Goal: Task Accomplishment & Management: Manage account settings

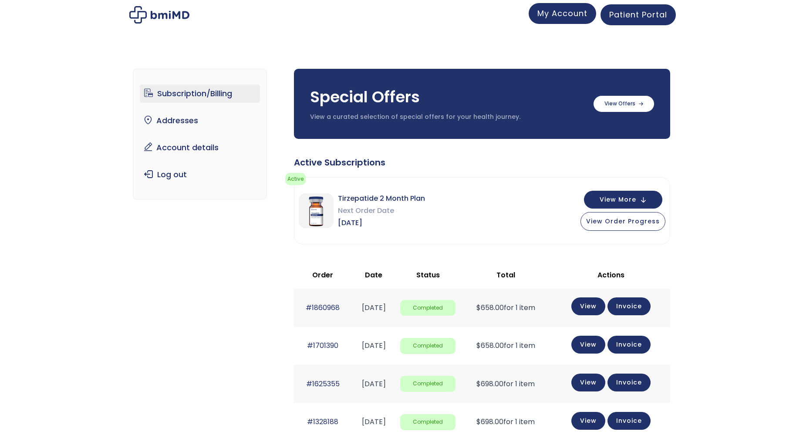
click at [558, 20] on link "My Account" at bounding box center [561, 13] width 67 height 21
click at [220, 96] on link "Subscription/Billing" at bounding box center [200, 93] width 121 height 18
click at [567, 20] on link "My Account" at bounding box center [561, 13] width 67 height 21
click at [199, 147] on link "Account details" at bounding box center [200, 147] width 121 height 18
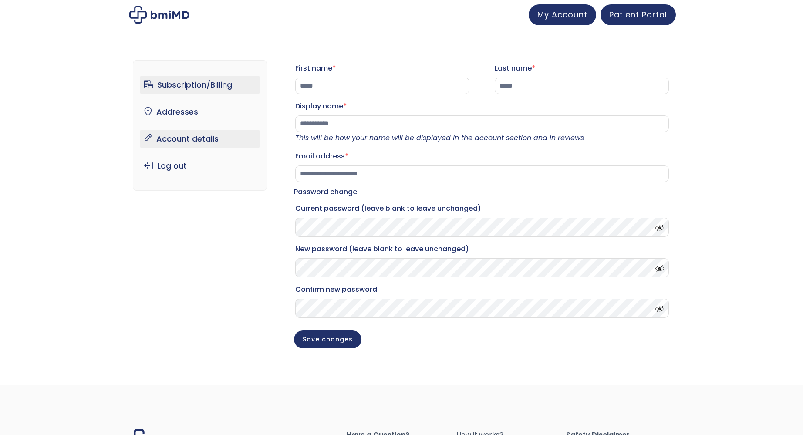
click at [211, 86] on link "Subscription/Billing" at bounding box center [200, 85] width 121 height 18
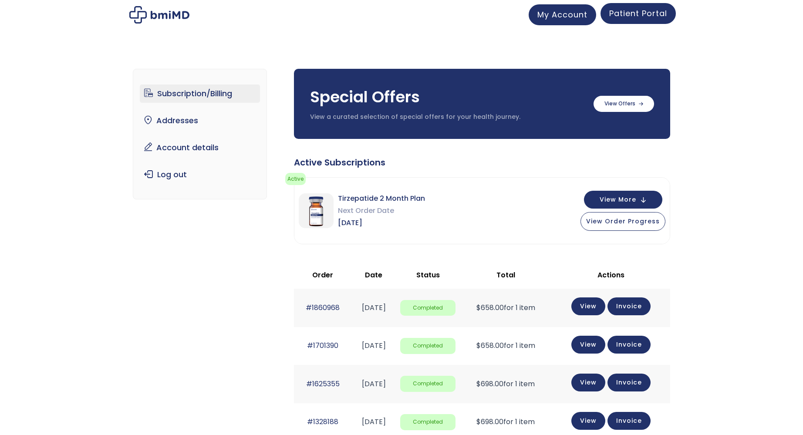
click at [631, 14] on span "Patient Portal" at bounding box center [638, 13] width 58 height 11
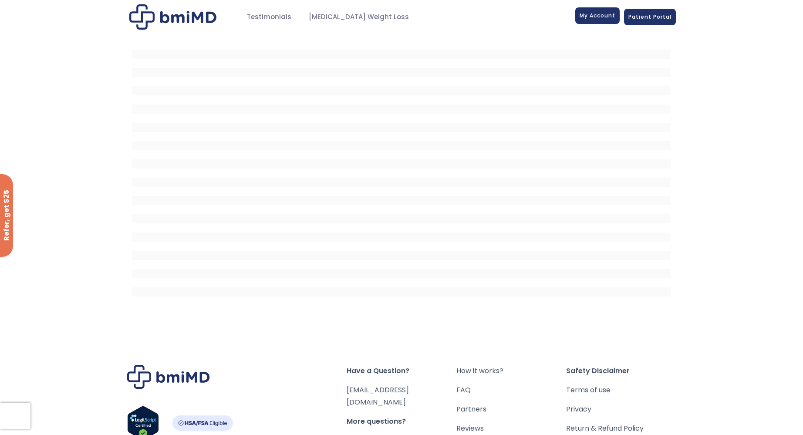
click at [609, 20] on link "My Account" at bounding box center [597, 15] width 44 height 17
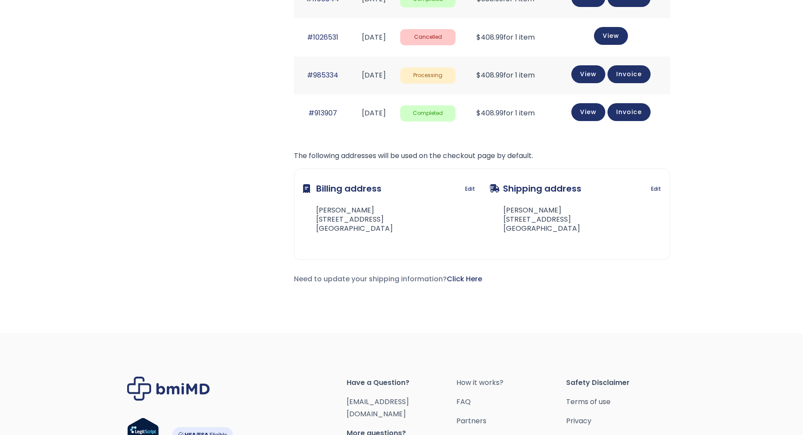
scroll to position [640, 0]
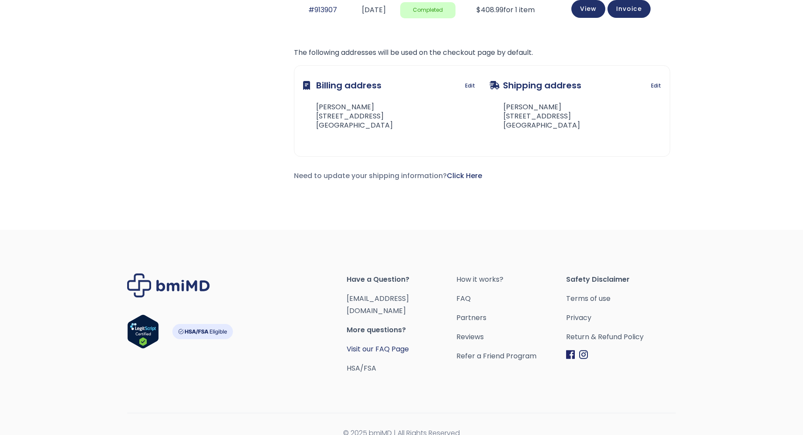
click at [394, 344] on link "Visit our FAQ Page" at bounding box center [377, 349] width 62 height 10
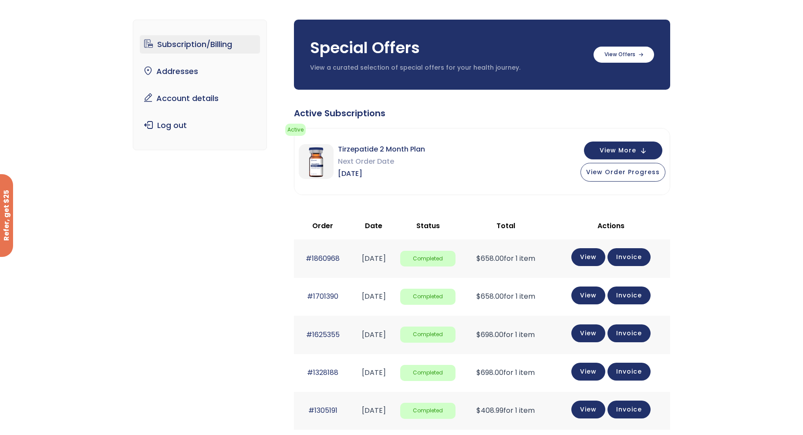
scroll to position [0, 0]
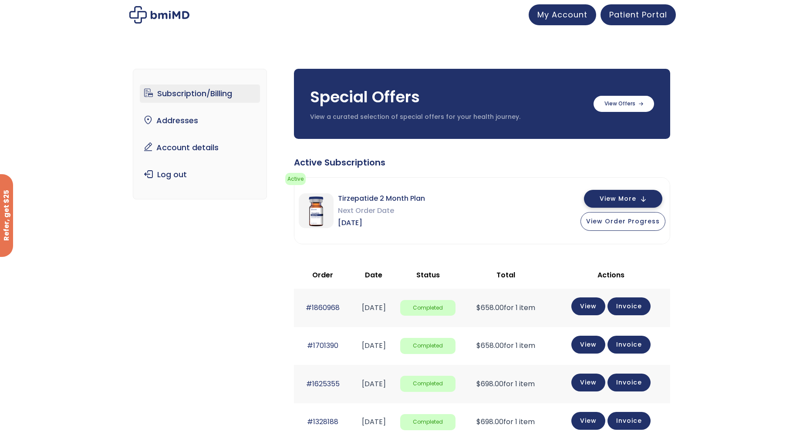
click at [620, 196] on span "View More" at bounding box center [617, 199] width 37 height 6
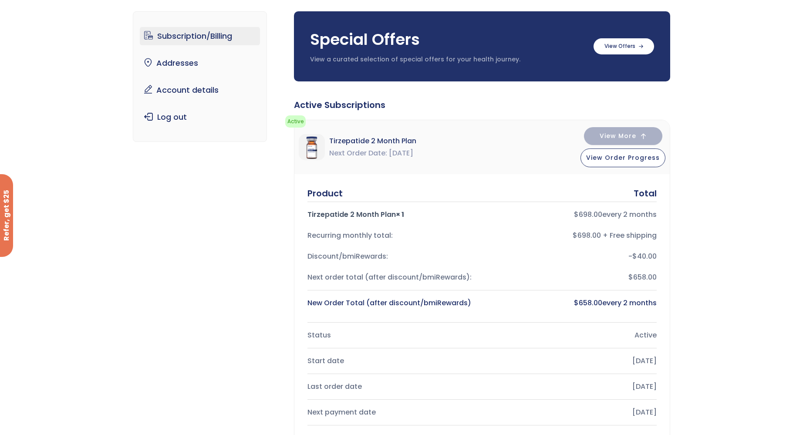
scroll to position [131, 0]
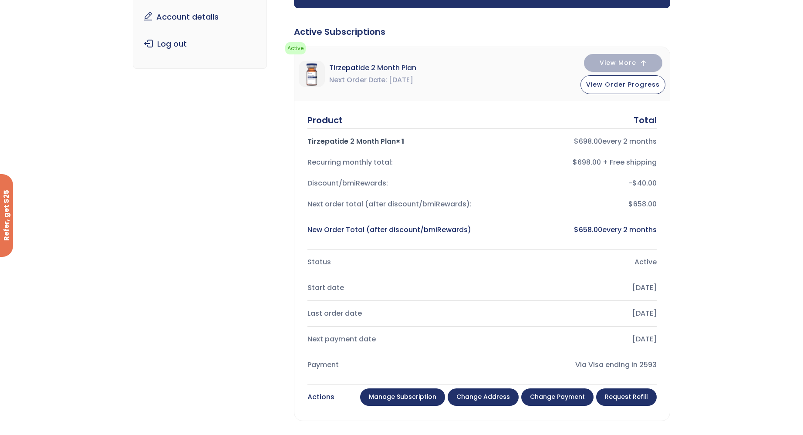
click at [429, 395] on link "Manage Subscription" at bounding box center [402, 396] width 85 height 17
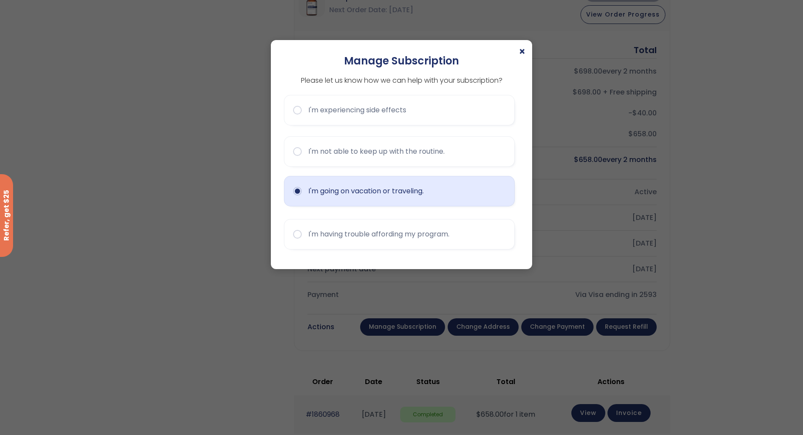
scroll to position [261, 0]
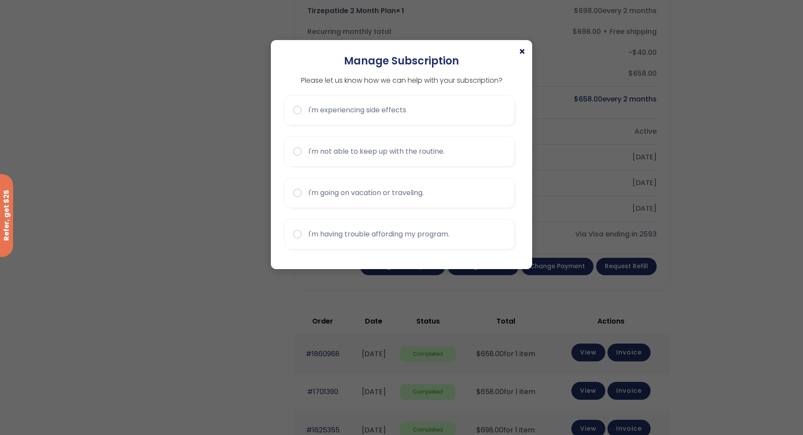
click at [525, 51] on span "×" at bounding box center [521, 52] width 7 height 10
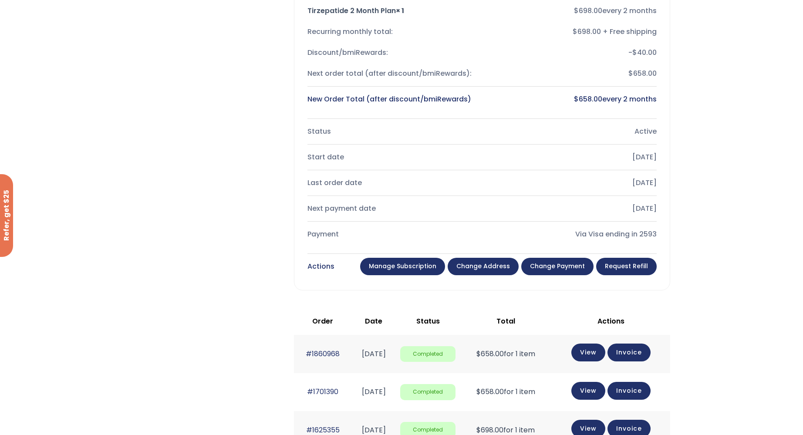
click at [569, 268] on link "Change payment" at bounding box center [557, 266] width 72 height 17
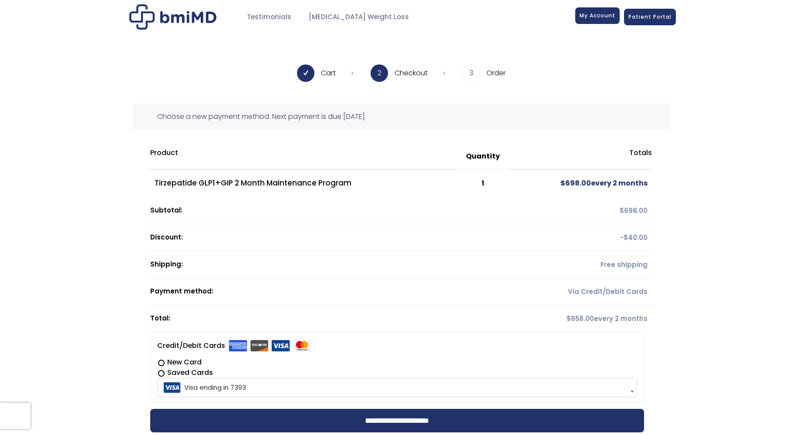
click at [591, 18] on span "My Account" at bounding box center [597, 15] width 36 height 7
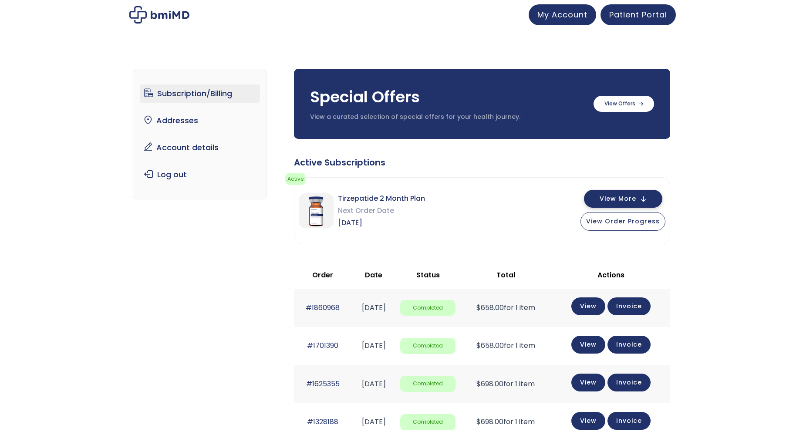
click at [621, 196] on span "View More" at bounding box center [617, 199] width 37 height 6
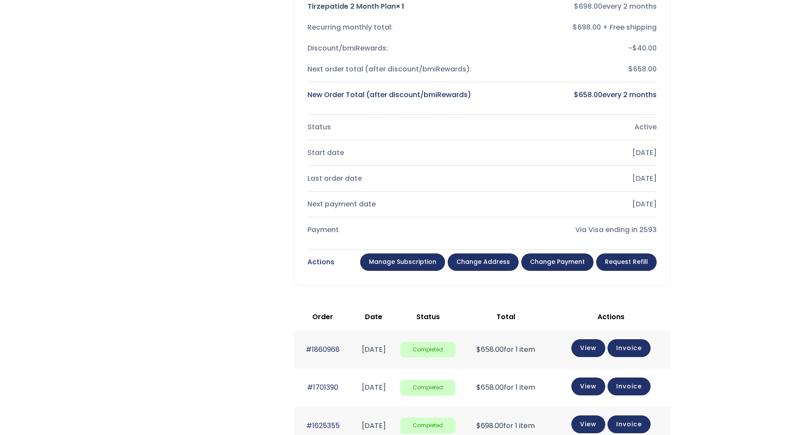
scroll to position [305, 0]
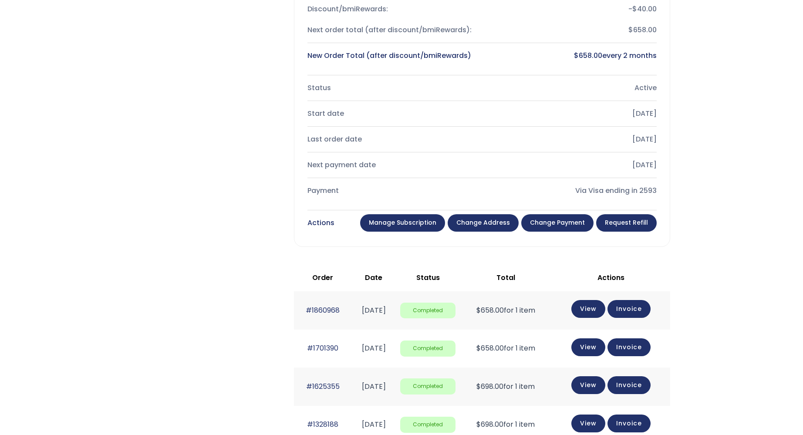
click at [414, 221] on link "Manage Subscription" at bounding box center [402, 222] width 85 height 17
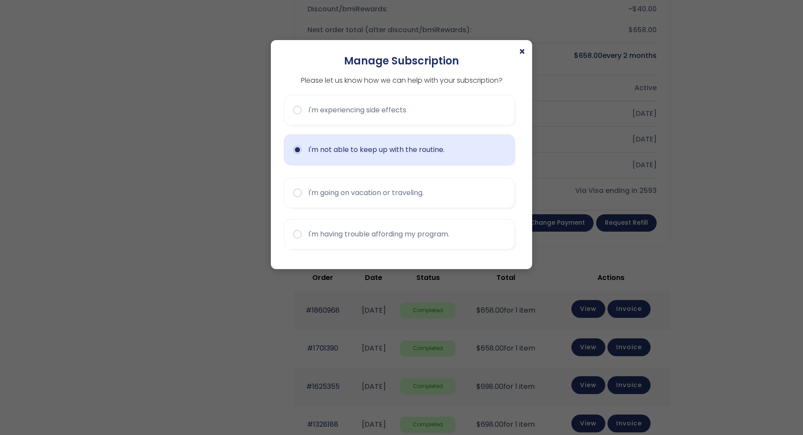
click at [367, 154] on button "I'm not able to keep up with the routine." at bounding box center [399, 150] width 231 height 30
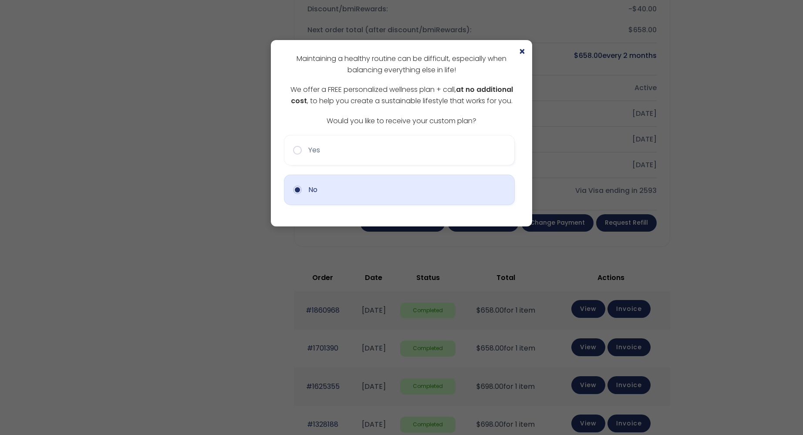
click at [358, 191] on button "No" at bounding box center [399, 190] width 231 height 30
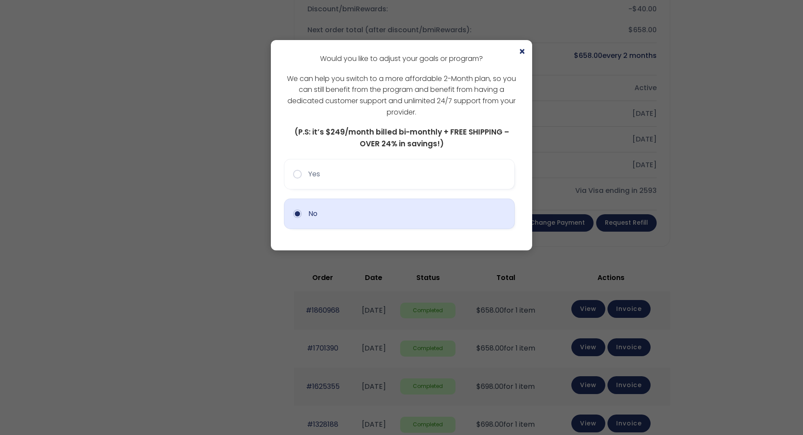
click at [350, 213] on button "No" at bounding box center [399, 213] width 231 height 30
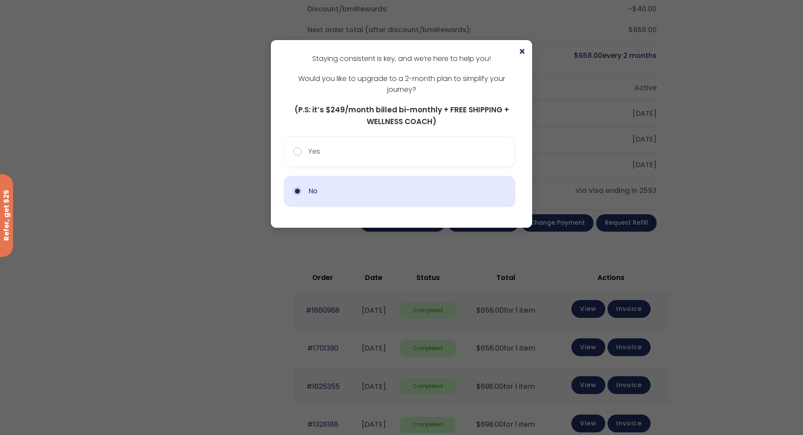
click at [350, 199] on button "No" at bounding box center [399, 191] width 231 height 30
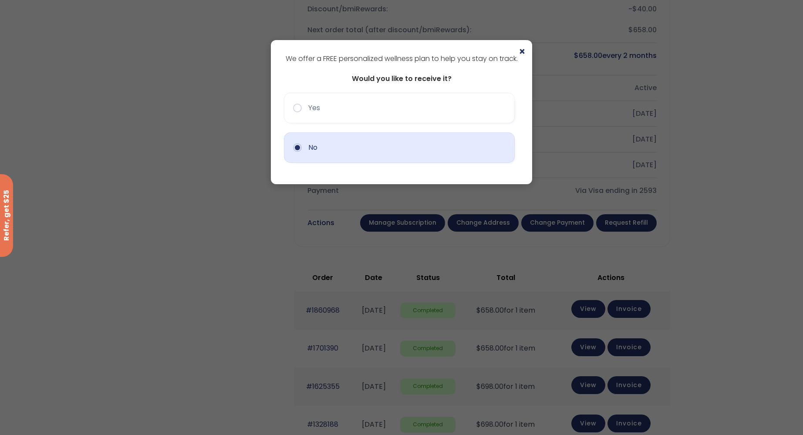
click at [355, 149] on button "No" at bounding box center [399, 147] width 231 height 30
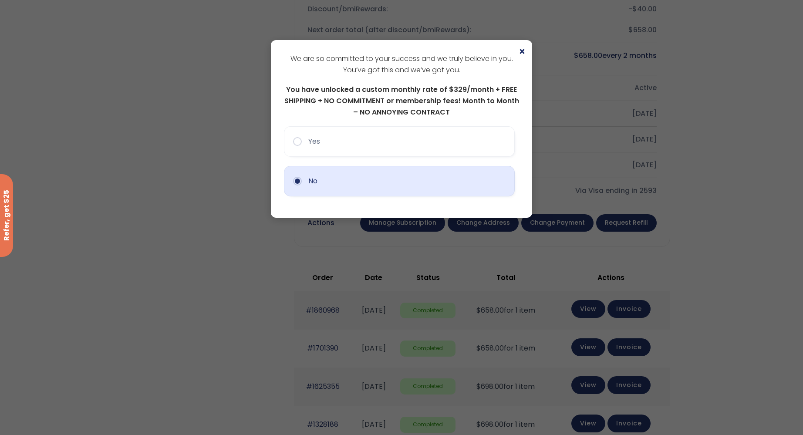
click at [343, 183] on button "No" at bounding box center [399, 181] width 231 height 30
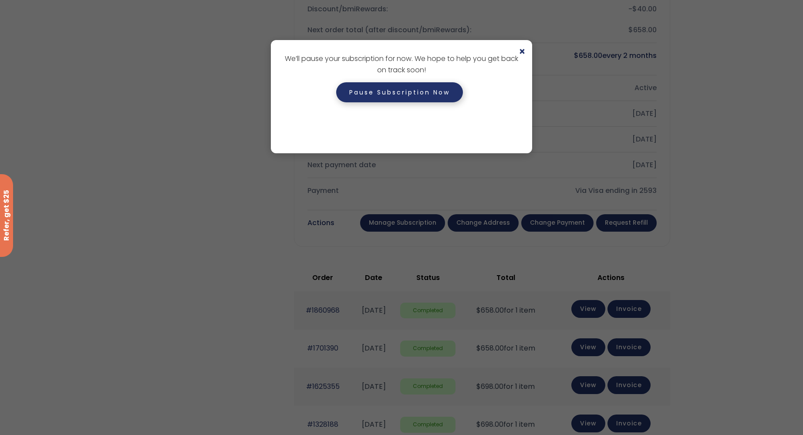
click at [399, 94] on button "Pause Subscription Now" at bounding box center [399, 92] width 127 height 20
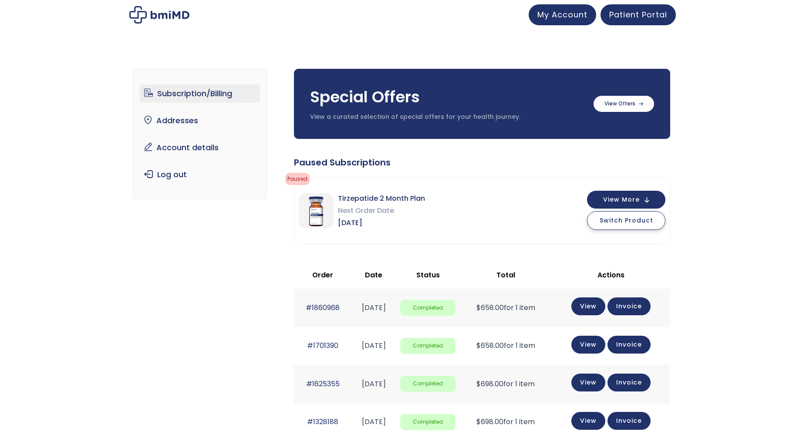
click at [636, 220] on span "Switch Product" at bounding box center [626, 220] width 54 height 9
